Goal: Navigation & Orientation: Go to known website

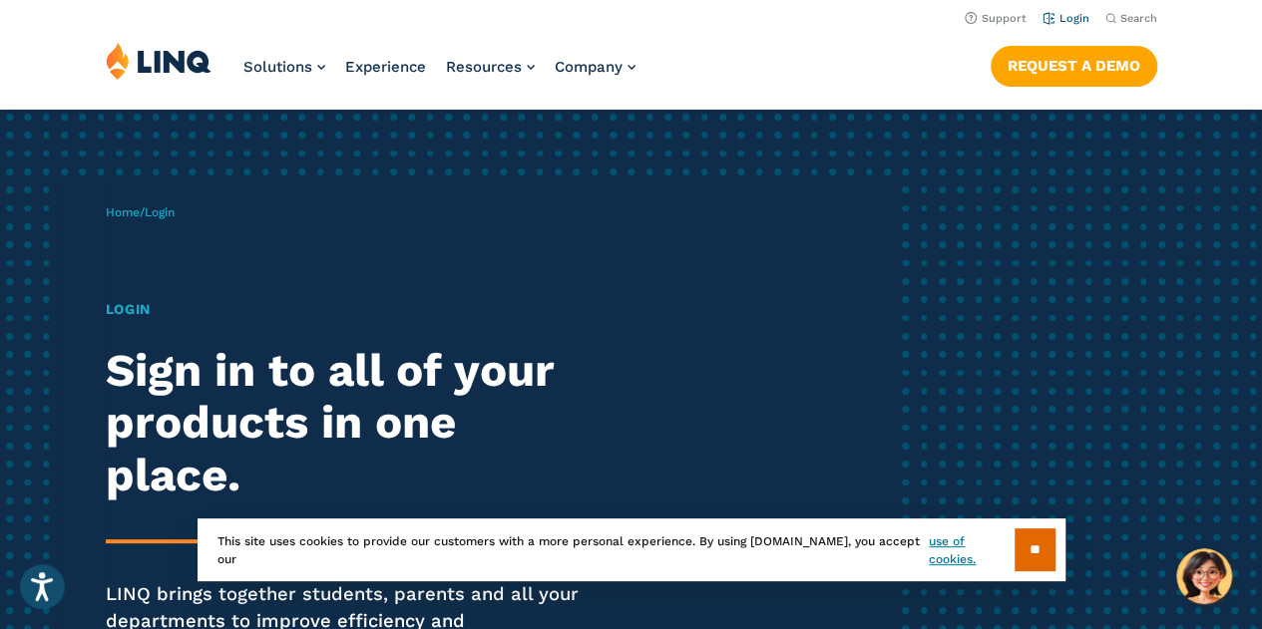
click at [1069, 17] on link "Login" at bounding box center [1065, 18] width 47 height 13
click at [1041, 552] on input "**" at bounding box center [1034, 550] width 41 height 43
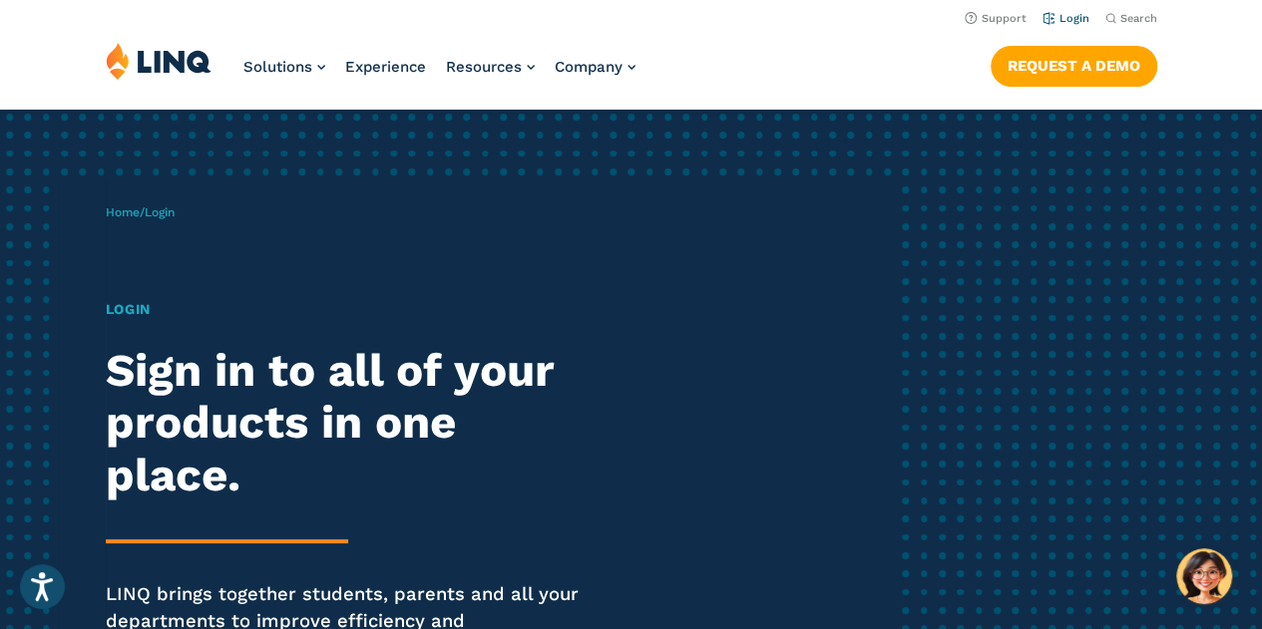
click at [1063, 22] on link "Login" at bounding box center [1065, 18] width 47 height 13
click at [1205, 556] on img "Hello, have a question? Let’s chat." at bounding box center [1204, 577] width 56 height 56
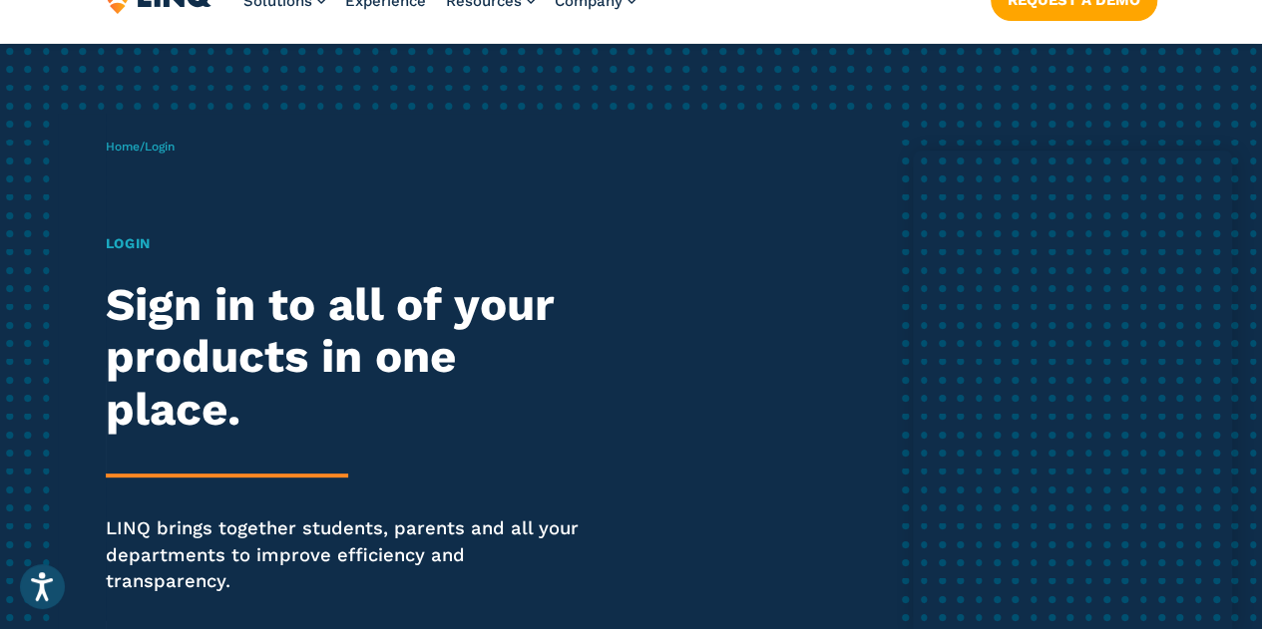
scroll to position [80, 0]
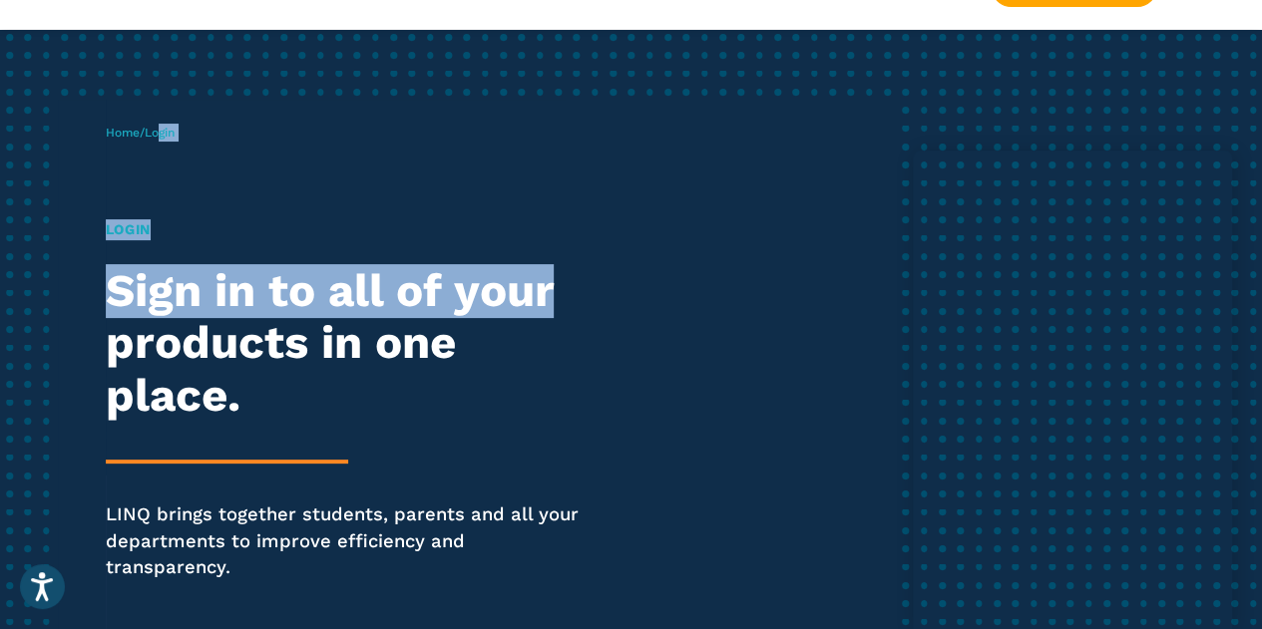
drag, startPoint x: 166, startPoint y: 133, endPoint x: 648, endPoint y: 288, distance: 507.2
click at [648, 288] on div "Home / Login Login Sign in to all of your products in one place. LINQ brings to…" at bounding box center [500, 380] width 789 height 561
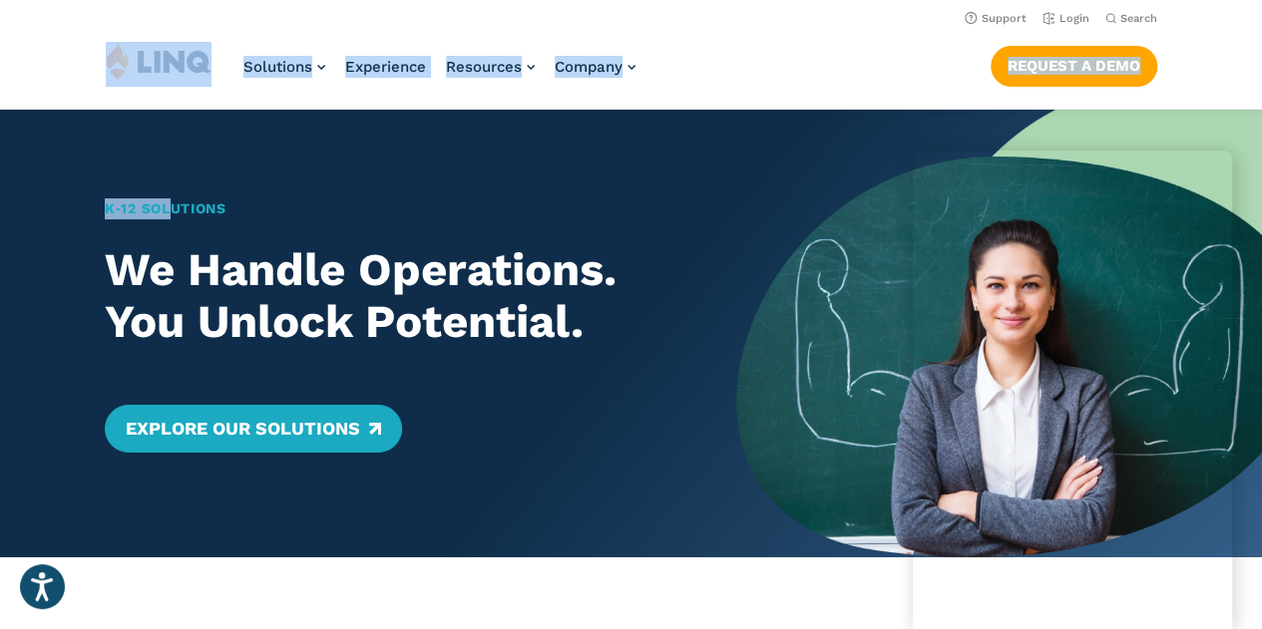
drag, startPoint x: 168, startPoint y: 211, endPoint x: 136, endPoint y: 55, distance: 159.8
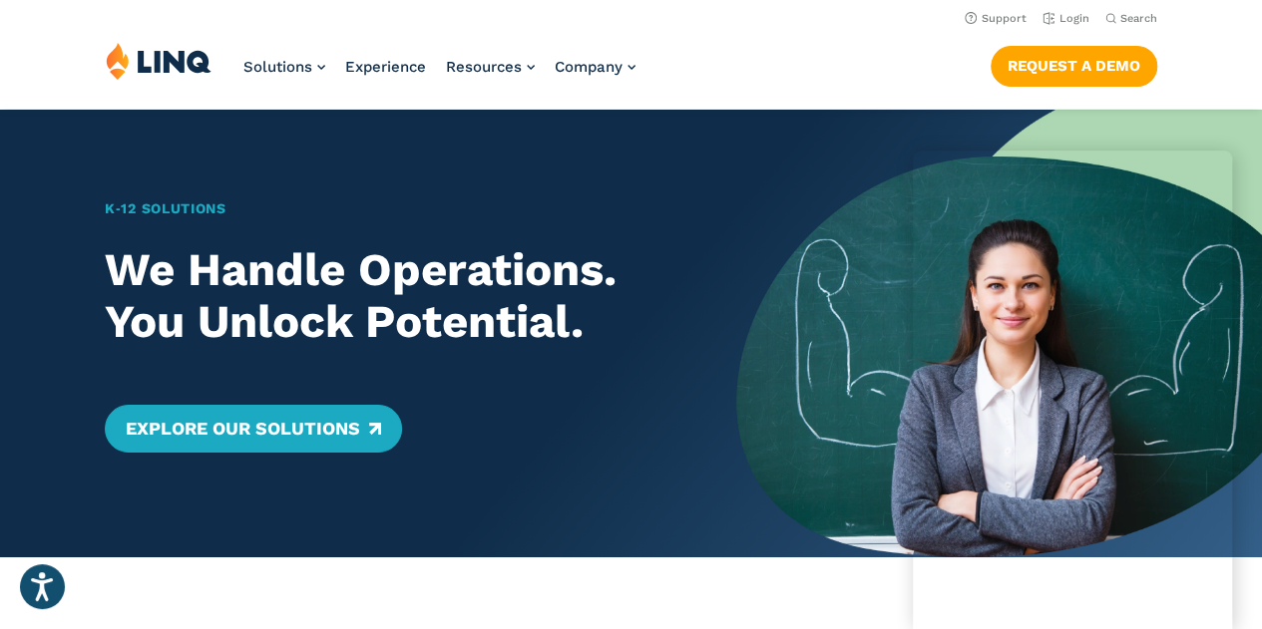
click at [184, 128] on div "K‑12 Solutions We Handle Operations. You Unlock Potential. Explore Our Solutions" at bounding box center [368, 334] width 736 height 448
click at [166, 62] on img at bounding box center [159, 61] width 106 height 38
